Goal: Navigation & Orientation: Understand site structure

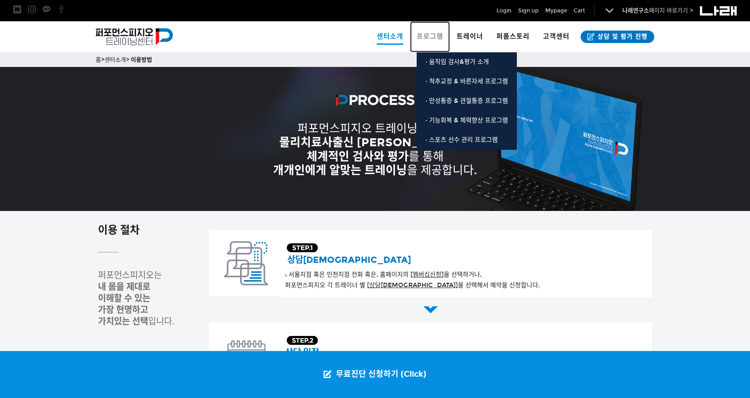
click at [431, 38] on span "프로그램" at bounding box center [430, 36] width 27 height 8
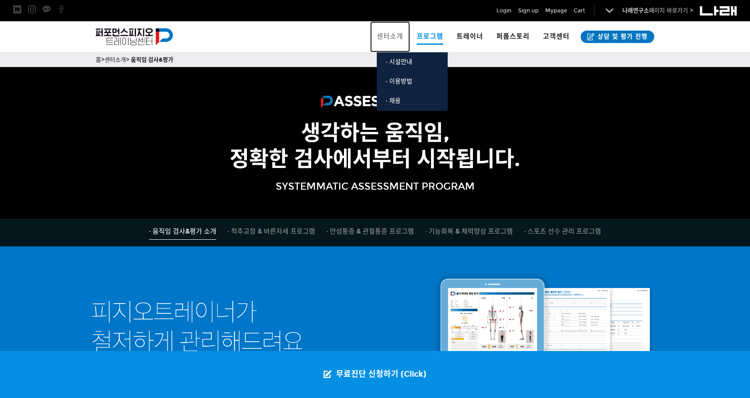
click at [392, 37] on span "센터소개" at bounding box center [390, 36] width 27 height 8
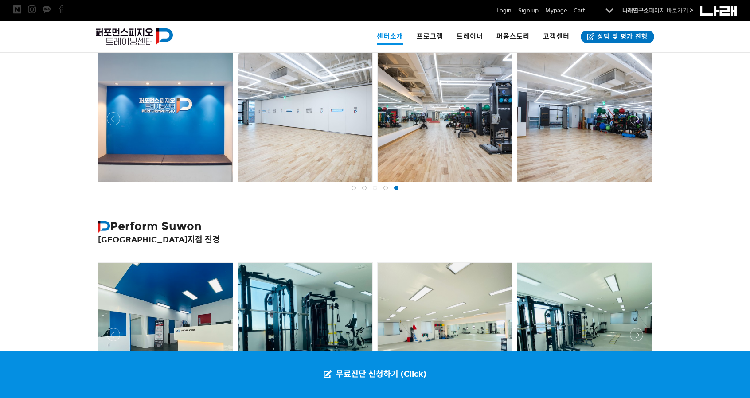
scroll to position [148, 0]
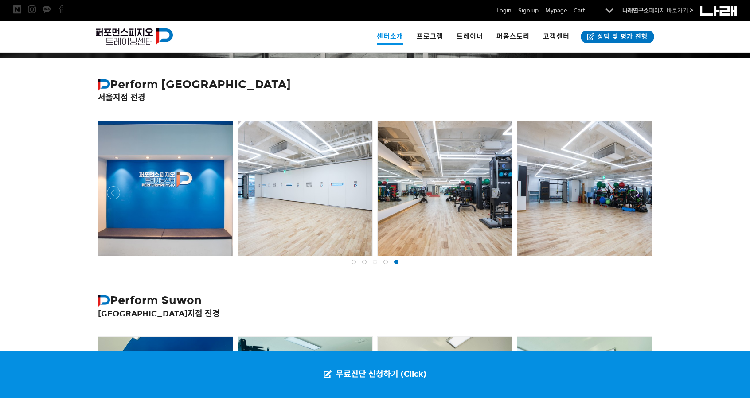
click at [578, 223] on div at bounding box center [584, 188] width 134 height 135
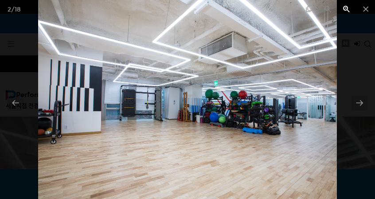
click at [344, 7] on span at bounding box center [346, 9] width 19 height 18
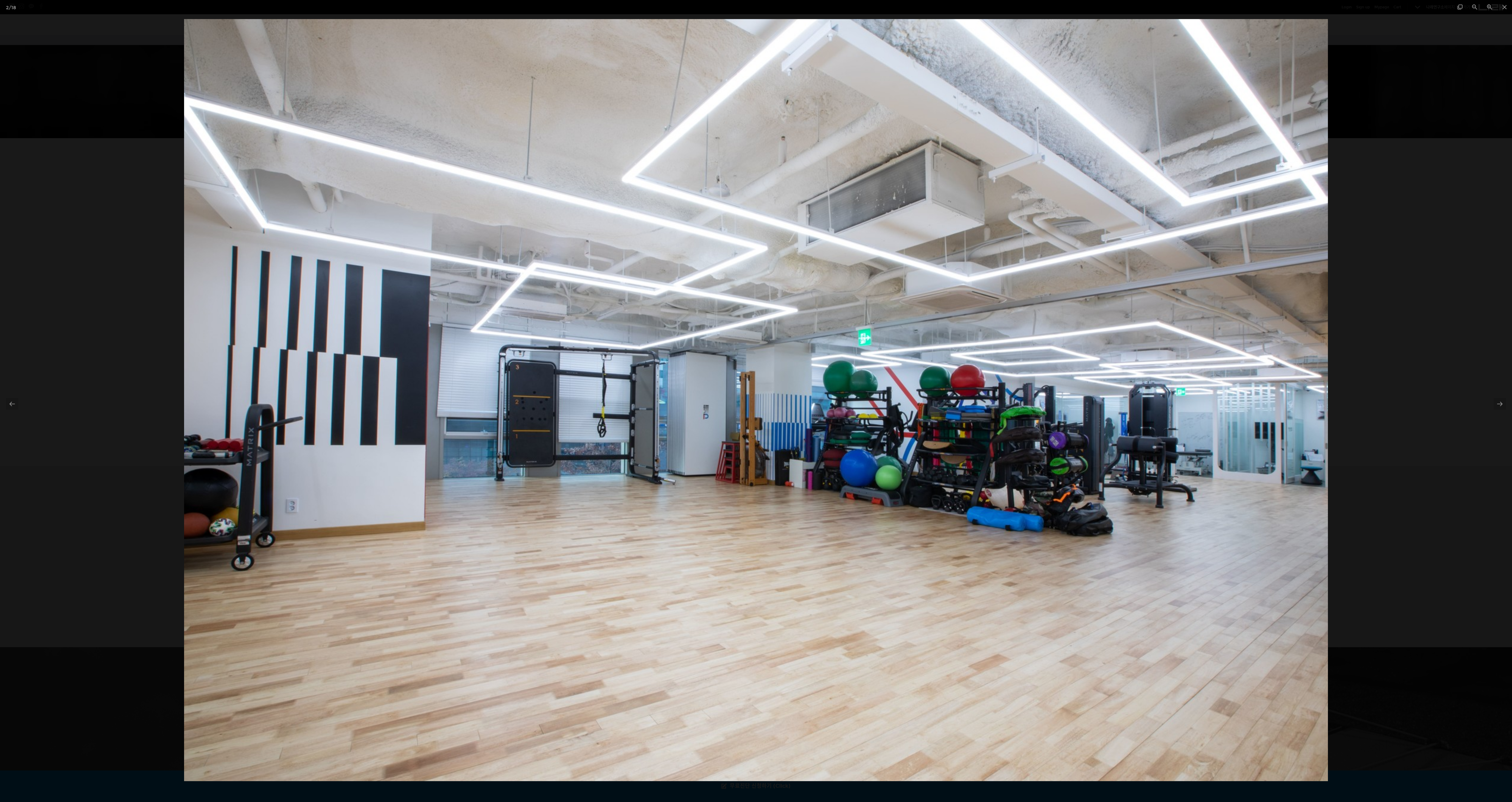
drag, startPoint x: 1406, startPoint y: 435, endPoint x: 1417, endPoint y: 428, distance: 13.0
click at [504, 267] on div at bounding box center [756, 401] width 1512 height 802
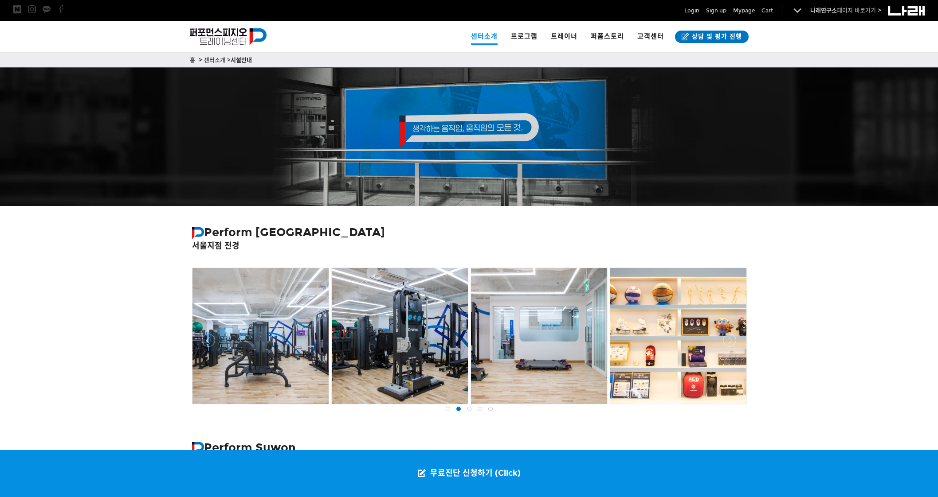
click at [282, 328] on div at bounding box center [260, 336] width 136 height 136
click at [249, 328] on div at bounding box center [260, 336] width 136 height 136
click at [404, 346] on div at bounding box center [400, 336] width 136 height 136
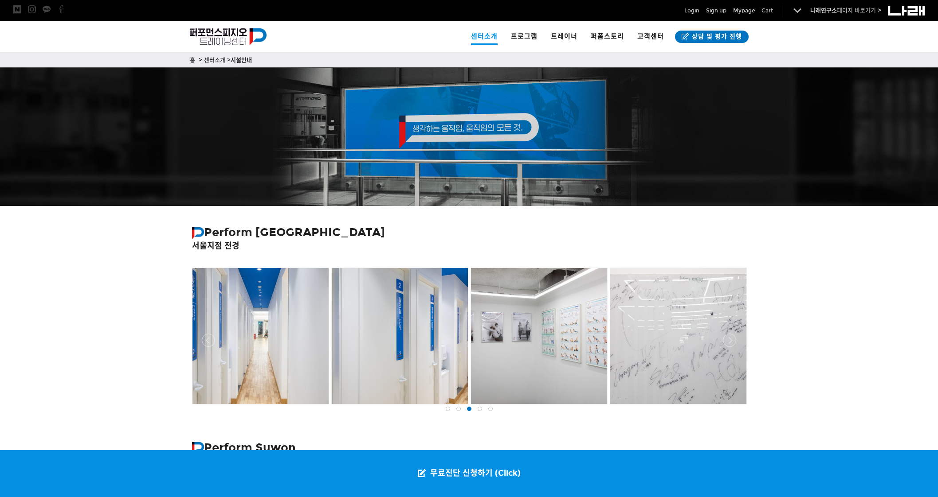
click at [274, 233] on strong "Perform Seoul" at bounding box center [288, 232] width 193 height 14
click at [221, 241] on strong "서울지점 전경" at bounding box center [215, 246] width 47 height 10
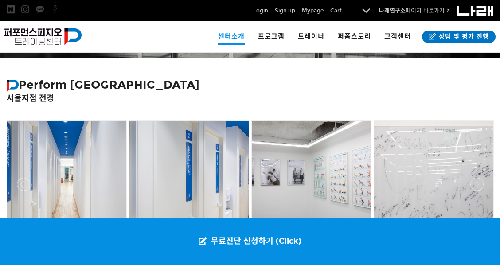
scroll to position [197, 0]
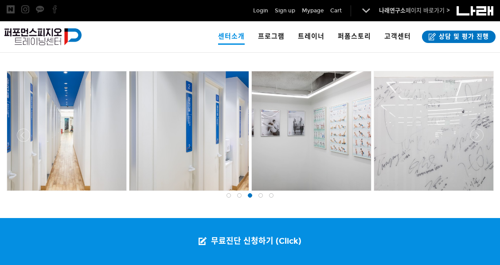
click at [229, 196] on span at bounding box center [229, 195] width 4 height 4
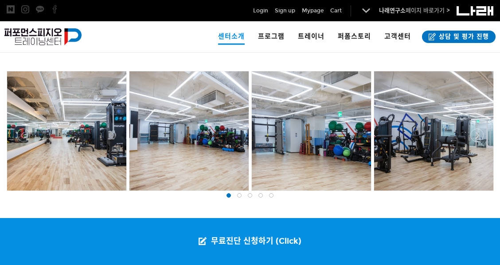
click at [241, 197] on span at bounding box center [239, 195] width 4 height 4
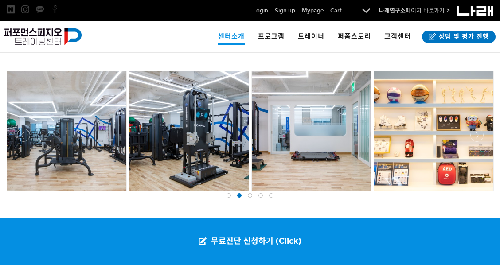
click at [241, 197] on span at bounding box center [239, 195] width 4 height 4
click at [252, 198] on div at bounding box center [250, 195] width 11 height 9
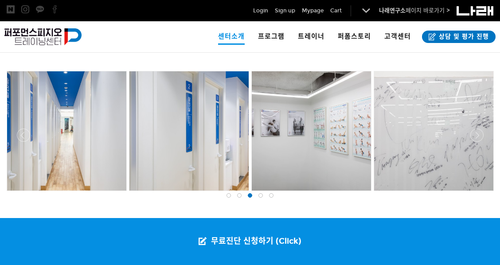
click at [260, 196] on span at bounding box center [260, 195] width 4 height 4
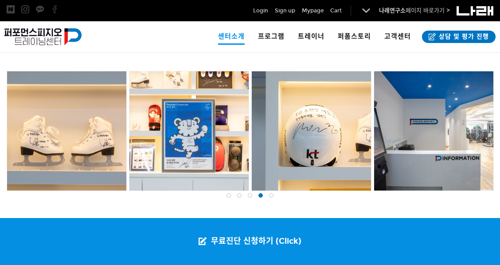
click at [268, 196] on div at bounding box center [271, 195] width 11 height 9
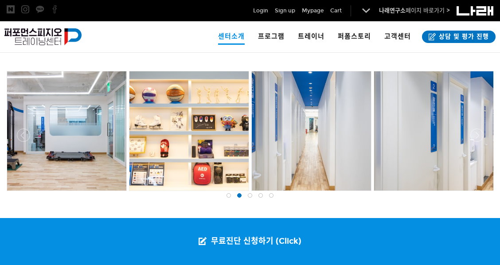
click at [227, 197] on div at bounding box center [228, 195] width 11 height 9
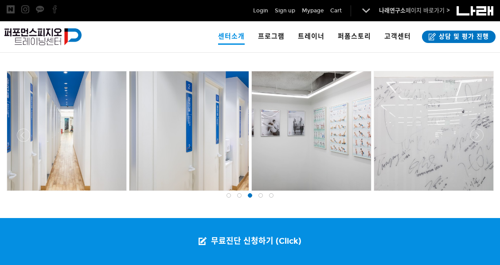
click at [262, 195] on span at bounding box center [260, 195] width 4 height 4
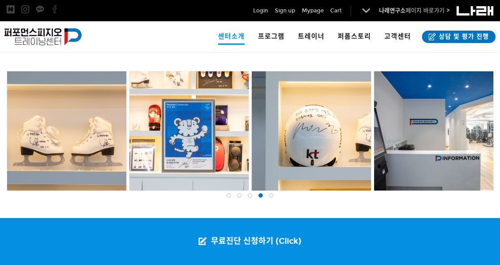
click at [271, 195] on span at bounding box center [271, 195] width 4 height 4
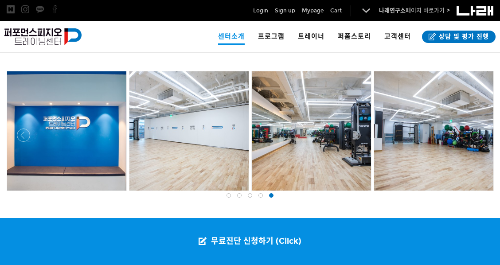
click at [224, 197] on div at bounding box center [228, 195] width 11 height 9
